Goal: Find specific page/section: Find specific page/section

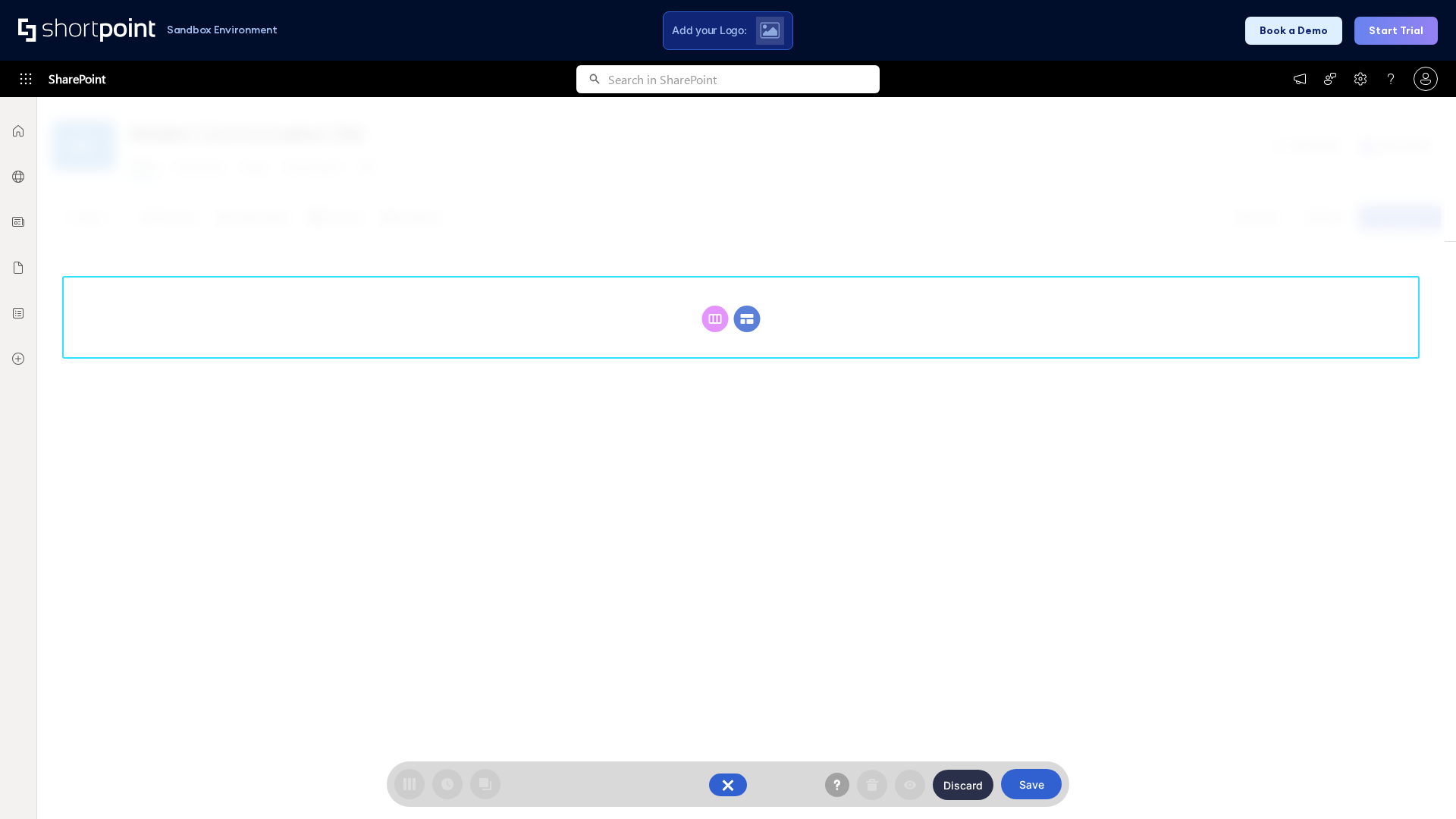
click at [747, 305] on circle at bounding box center [747, 319] width 27 height 27
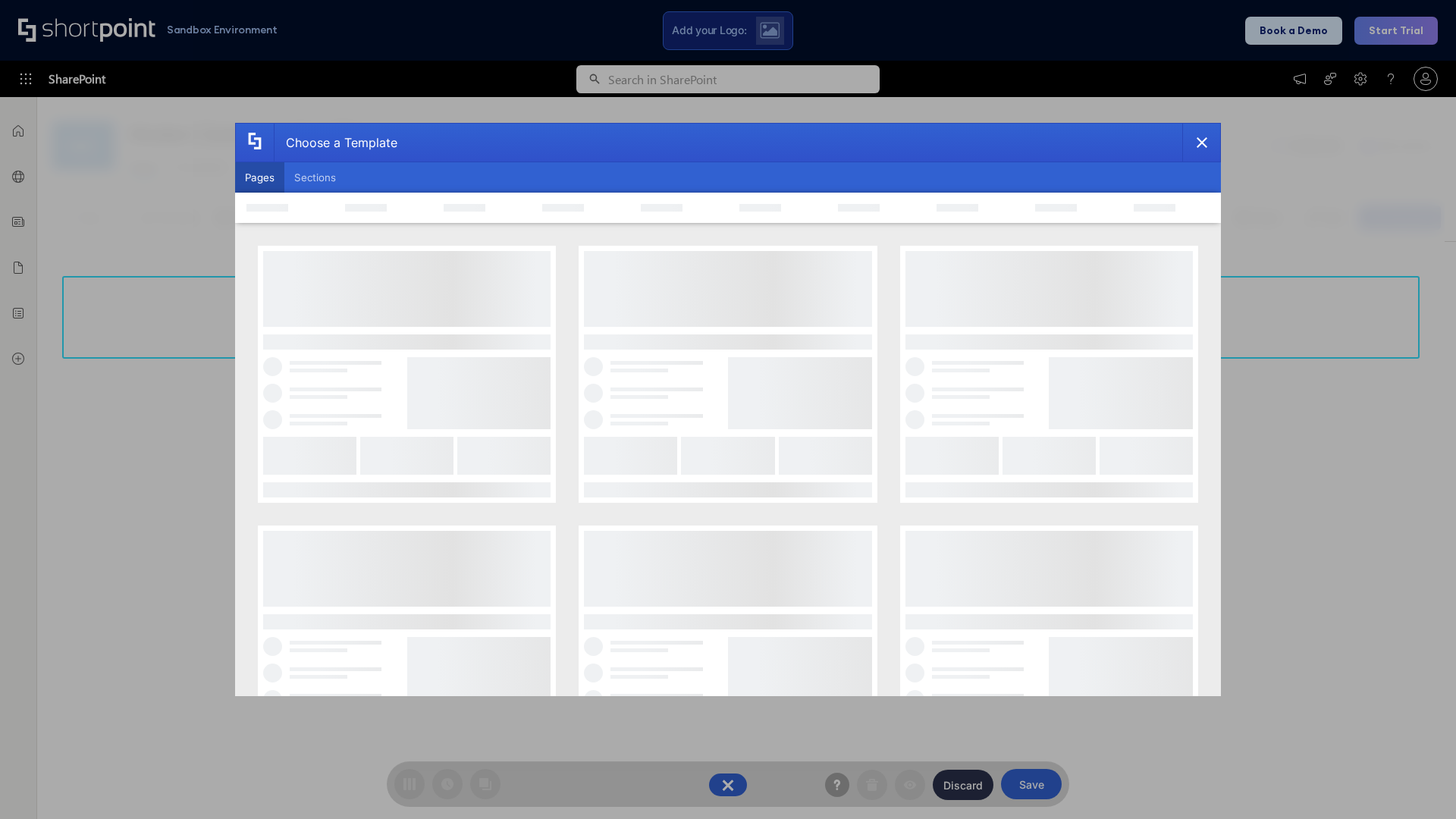
scroll to position [207, 0]
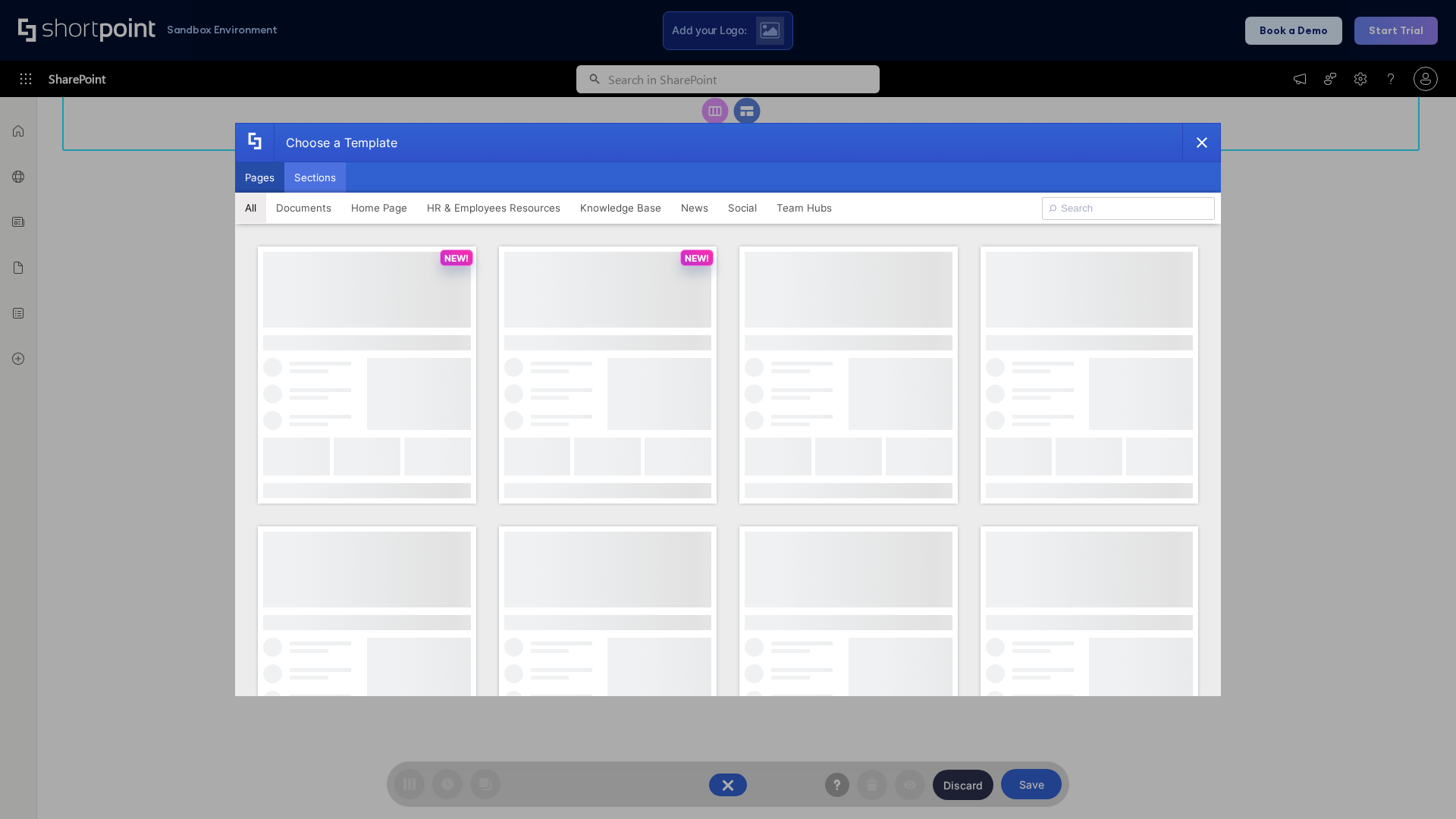
click at [315, 177] on button "Sections" at bounding box center [315, 177] width 61 height 30
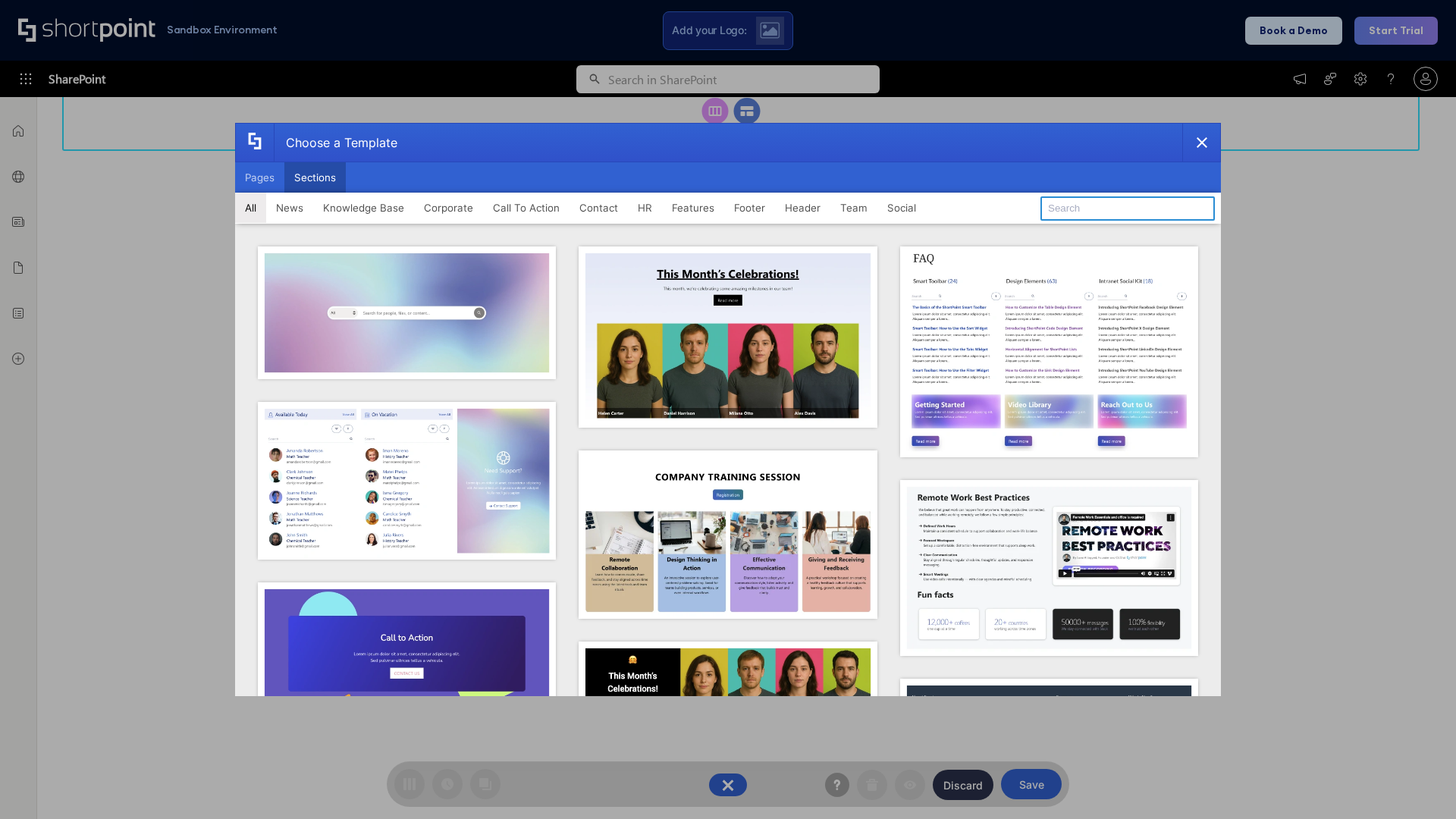
type input "HR"
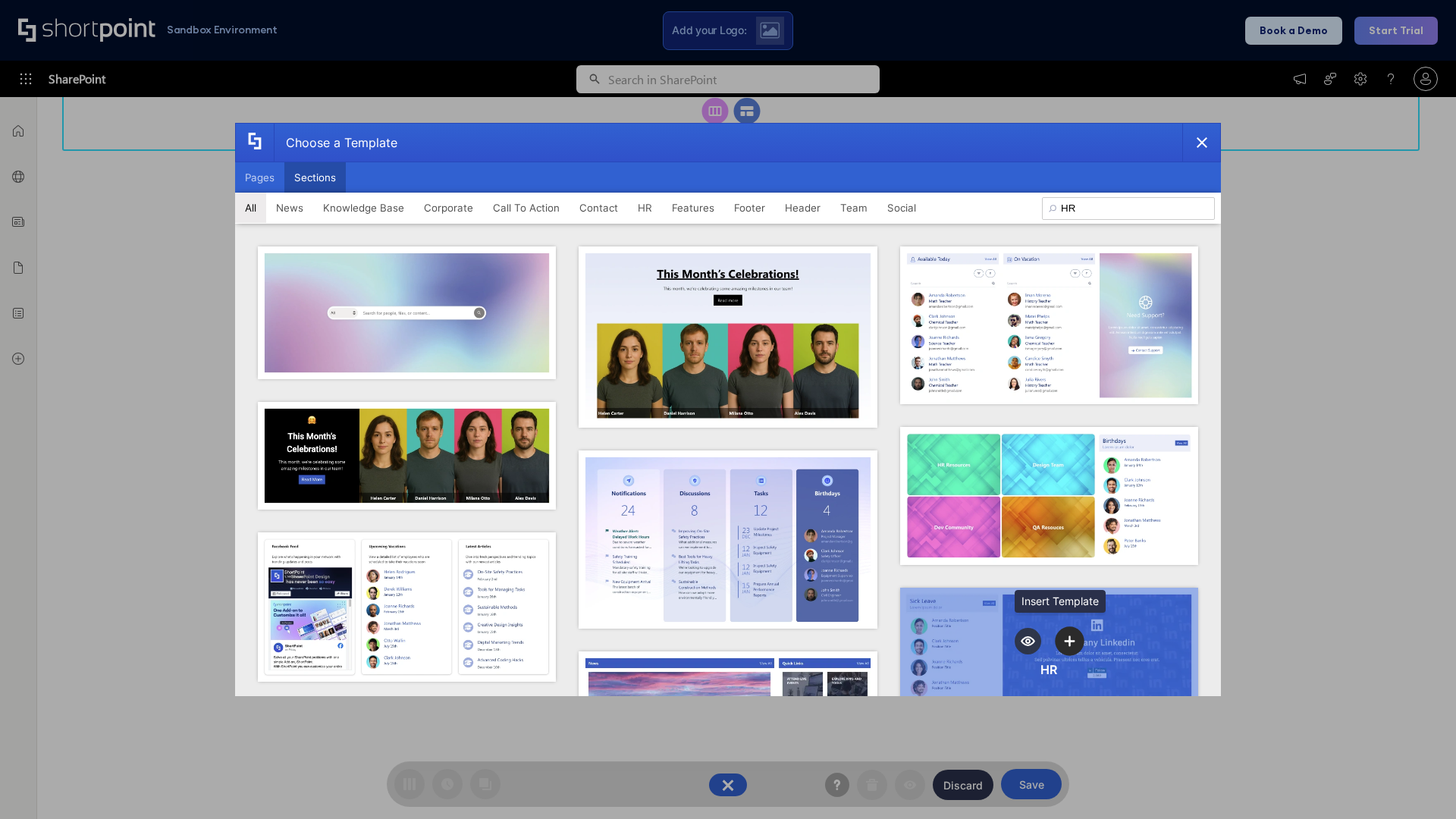
click at [1065, 637] on icon "template selector" at bounding box center [1070, 641] width 11 height 11
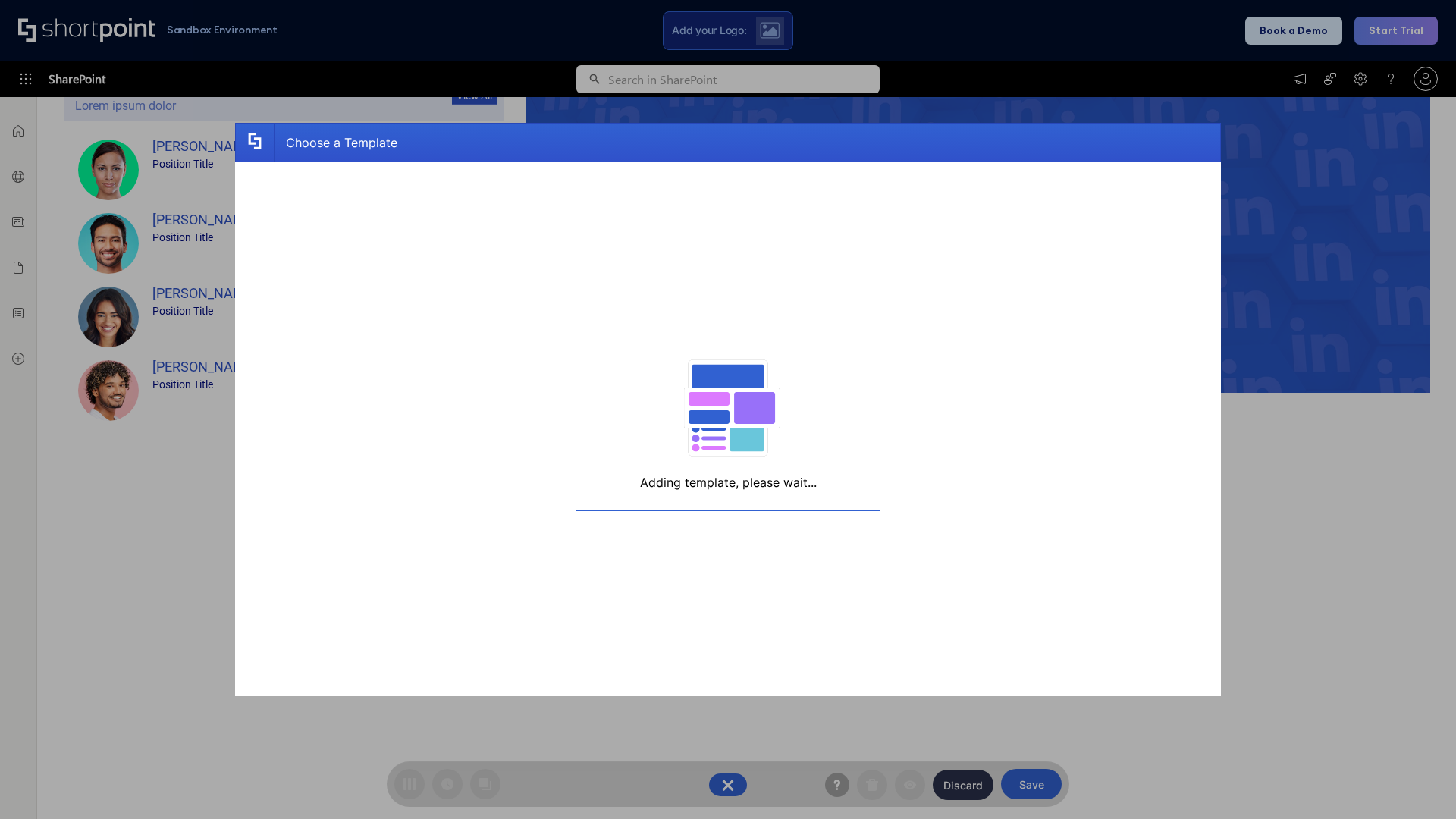
scroll to position [242, 0]
